Goal: Task Accomplishment & Management: Use online tool/utility

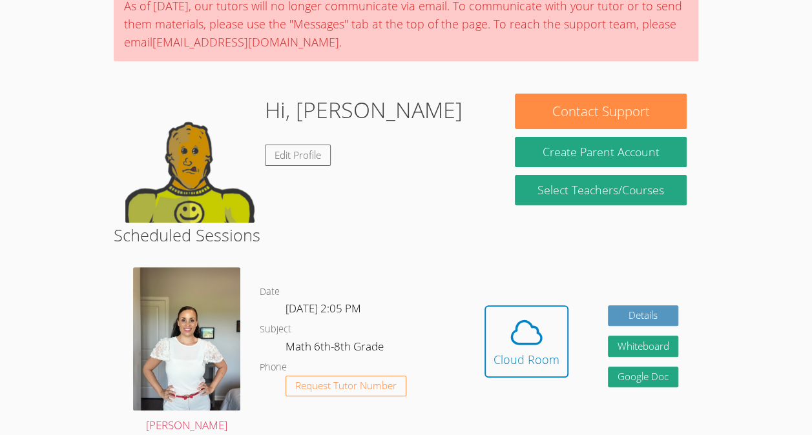
scroll to position [116, 0]
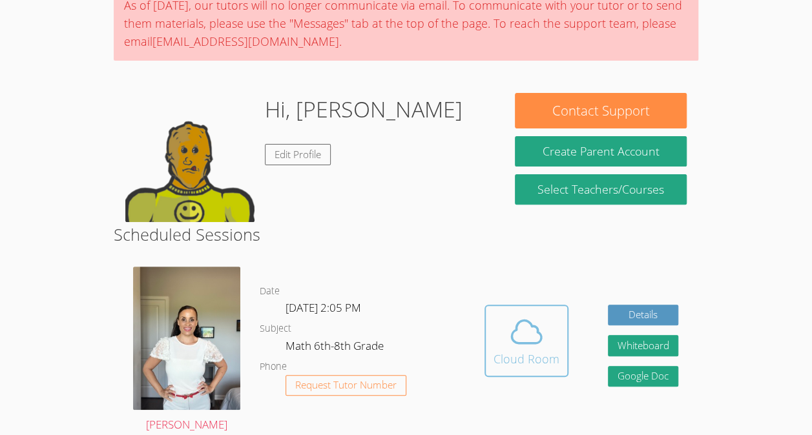
click at [511, 346] on icon at bounding box center [526, 332] width 36 height 36
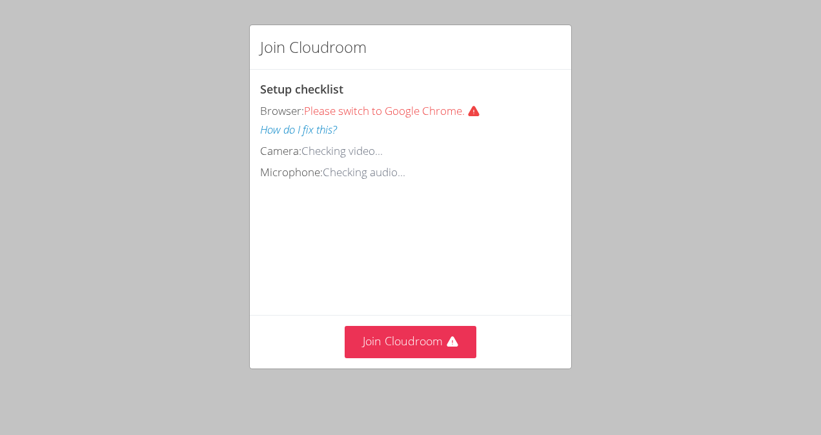
click at [402, 373] on div "Join Cloudroom Setup checklist Browser: Please switch to Google Chrome. How do …" at bounding box center [410, 217] width 821 height 435
click at [405, 346] on button "Join Cloudroom" at bounding box center [411, 342] width 132 height 32
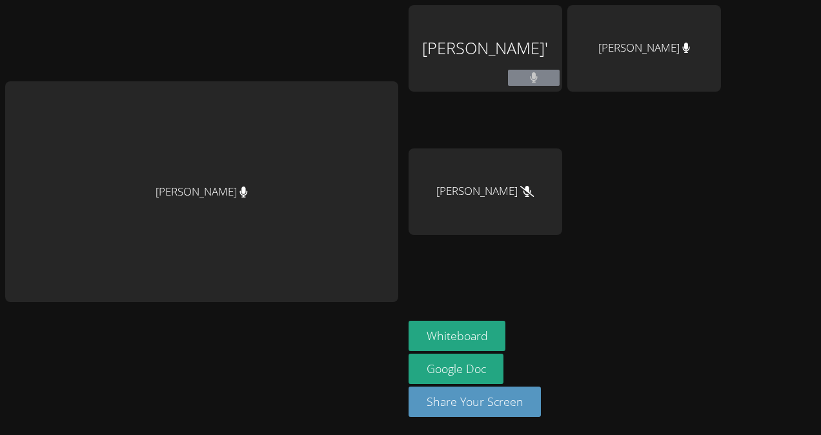
click at [508, 87] on div at bounding box center [534, 79] width 52 height 19
click at [510, 79] on button at bounding box center [534, 78] width 52 height 16
click at [493, 97] on div "Jordi Garcia-Aguare'" at bounding box center [486, 74] width 154 height 138
click at [412, 338] on button "Whiteboard" at bounding box center [457, 336] width 97 height 30
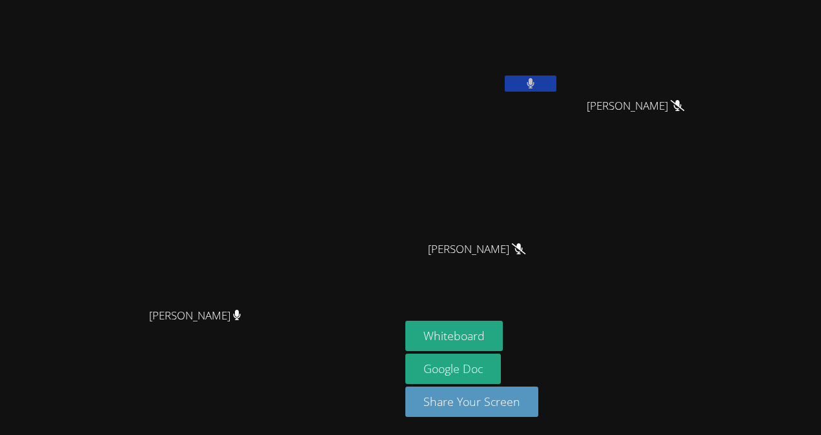
click at [557, 87] on button at bounding box center [531, 84] width 52 height 16
click at [537, 85] on icon at bounding box center [531, 83] width 14 height 11
click at [537, 79] on icon at bounding box center [531, 83] width 14 height 11
click at [557, 85] on button at bounding box center [531, 84] width 52 height 16
click at [557, 88] on button at bounding box center [531, 84] width 52 height 16
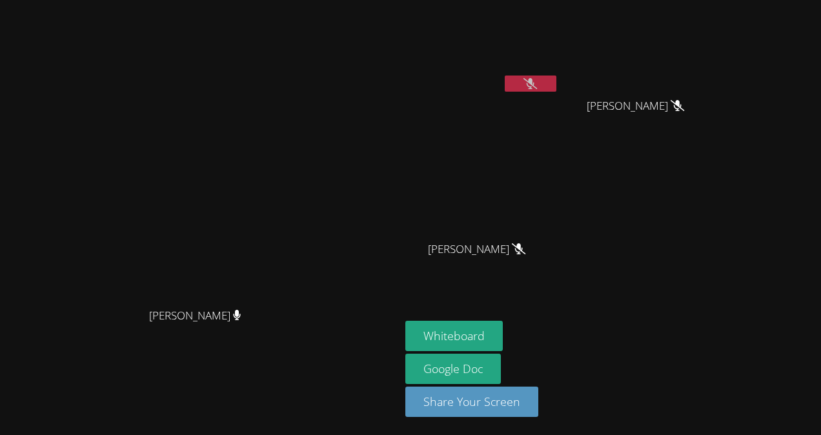
click at [537, 79] on icon at bounding box center [531, 83] width 14 height 11
click at [557, 81] on button at bounding box center [531, 84] width 52 height 16
click at [557, 84] on button at bounding box center [531, 84] width 52 height 16
click at [537, 88] on icon at bounding box center [531, 83] width 14 height 11
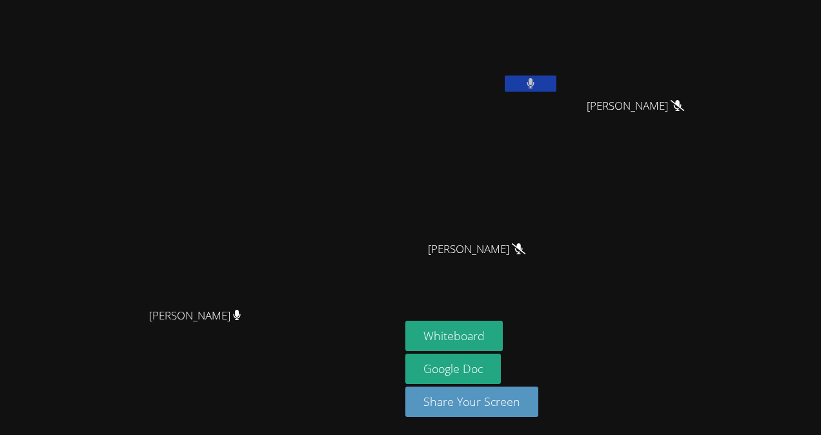
click at [557, 81] on button at bounding box center [531, 84] width 52 height 16
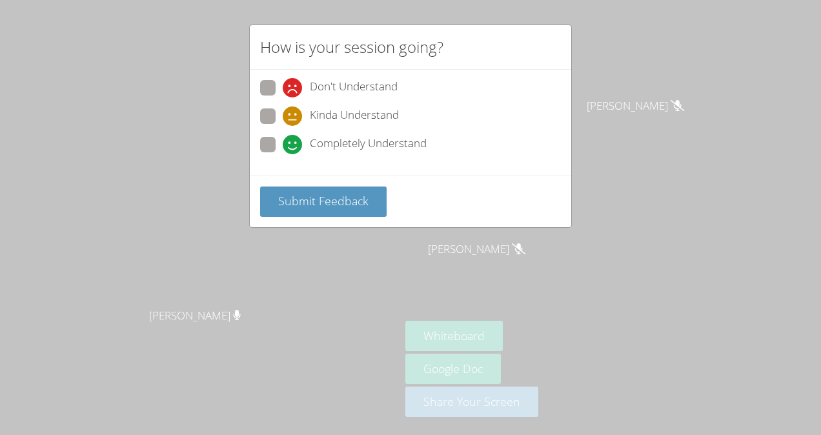
click at [276, 141] on label "Completely Understand" at bounding box center [343, 145] width 167 height 17
click at [283, 141] on input "Completely Understand" at bounding box center [288, 142] width 11 height 11
radio input "true"
click at [305, 194] on span "Submit Feedback" at bounding box center [323, 200] width 90 height 15
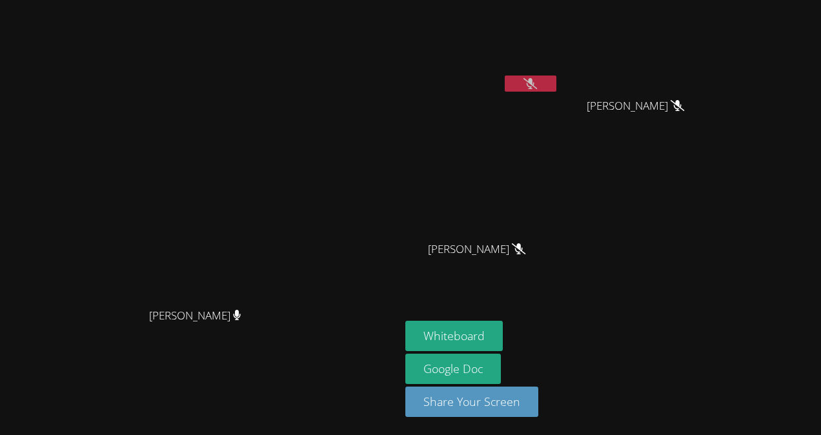
click at [559, 214] on video at bounding box center [482, 192] width 154 height 87
